Goal: Information Seeking & Learning: Understand process/instructions

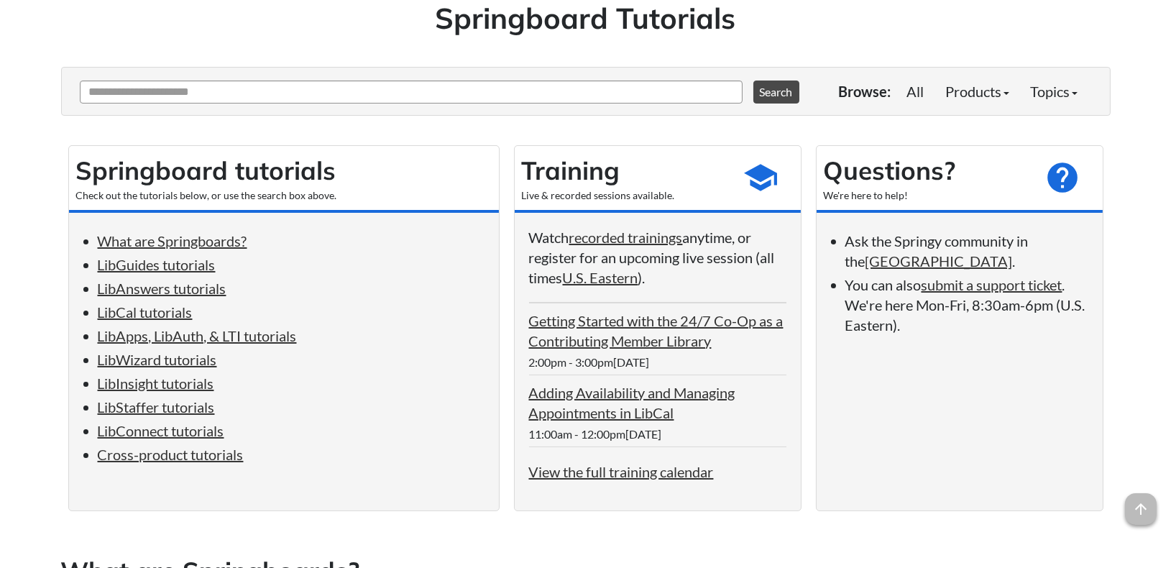
scroll to position [128, 0]
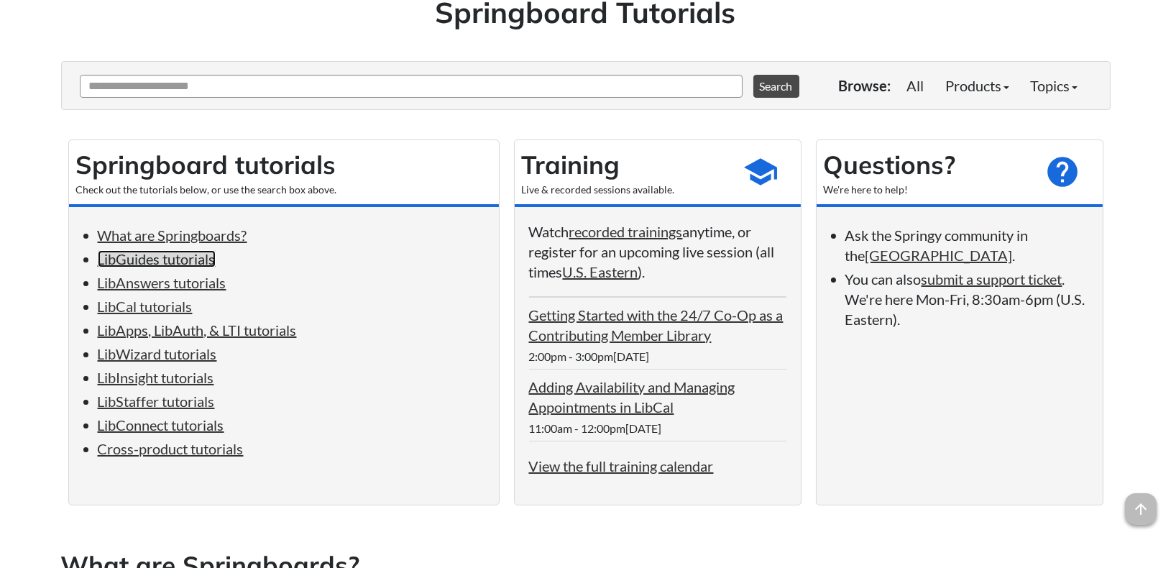
click at [173, 257] on link "LibGuides tutorials" at bounding box center [157, 258] width 118 height 17
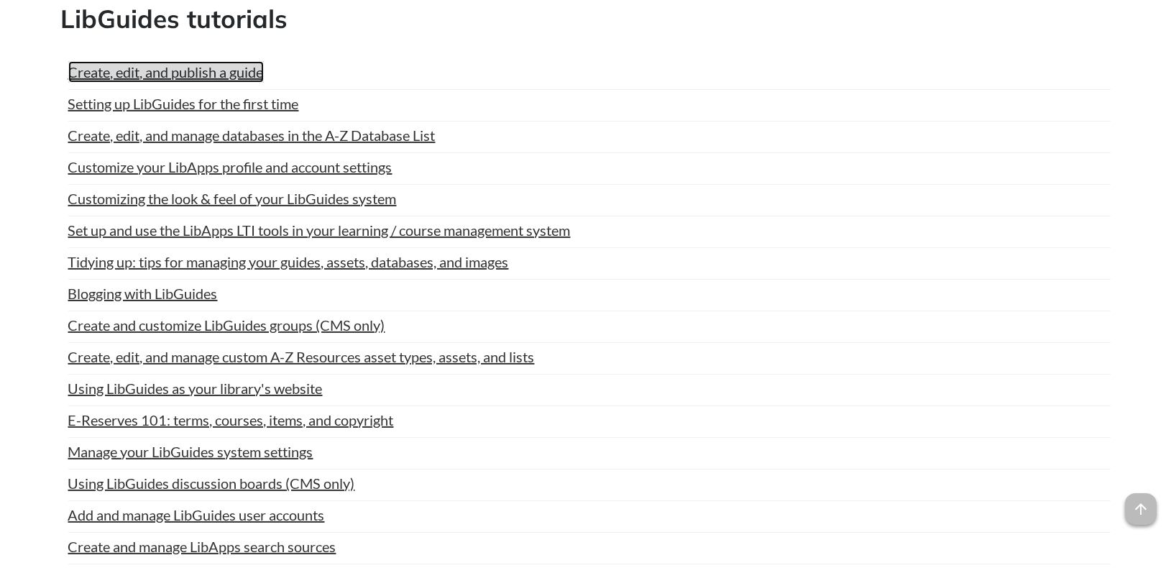
click at [223, 68] on link "Create, edit, and publish a guide" at bounding box center [166, 72] width 196 height 22
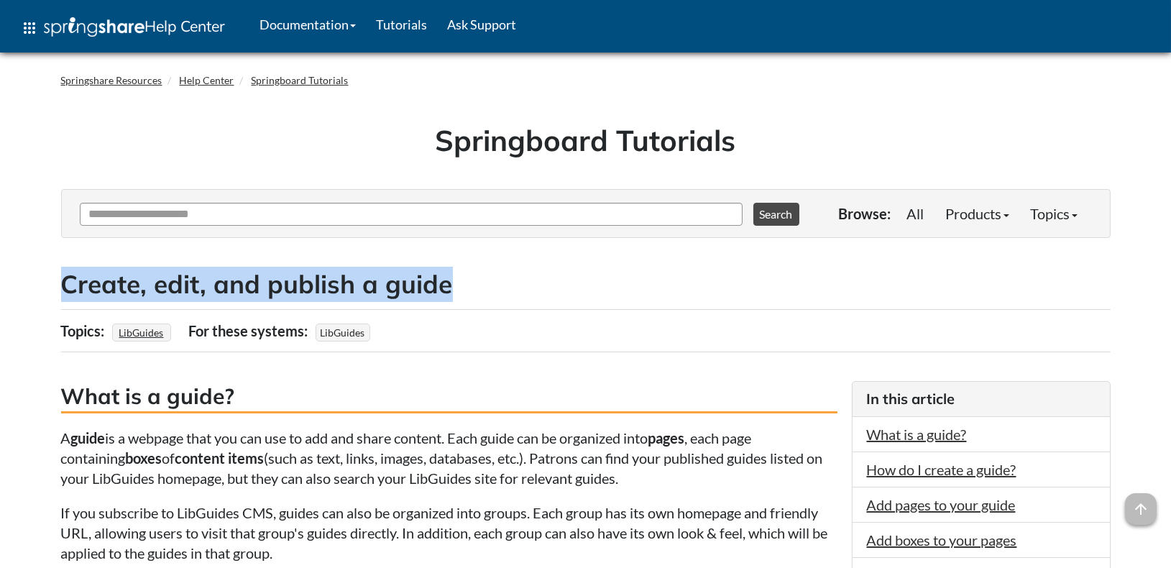
drag, startPoint x: 470, startPoint y: 284, endPoint x: 61, endPoint y: 272, distance: 409.2
click at [61, 273] on h2 "Create, edit, and publish a guide" at bounding box center [586, 284] width 1050 height 35
copy h2 "Create, edit, and publish a guide"
